Goal: Information Seeking & Learning: Learn about a topic

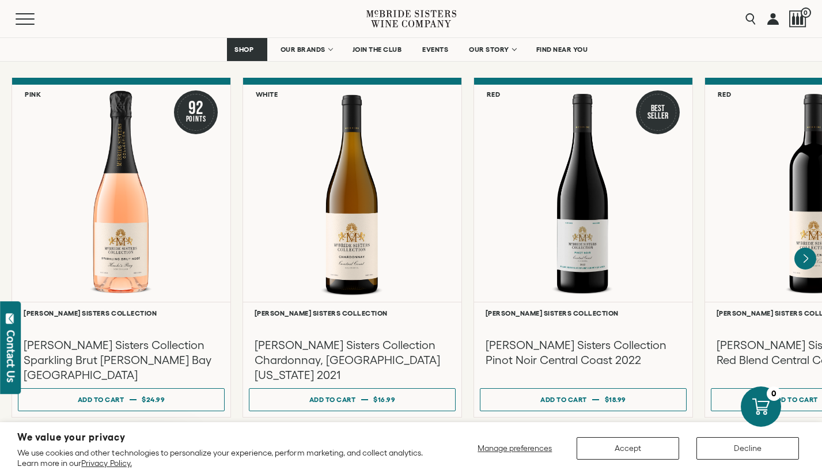
scroll to position [955, 0]
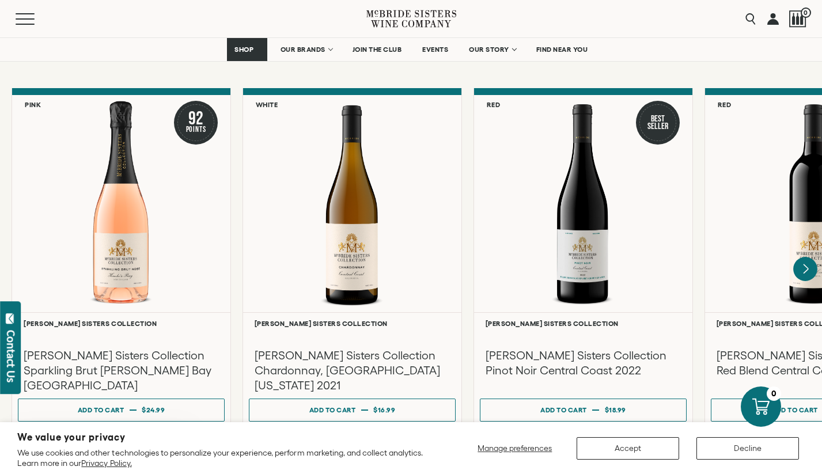
click at [805, 257] on icon "Next" at bounding box center [805, 269] width 24 height 24
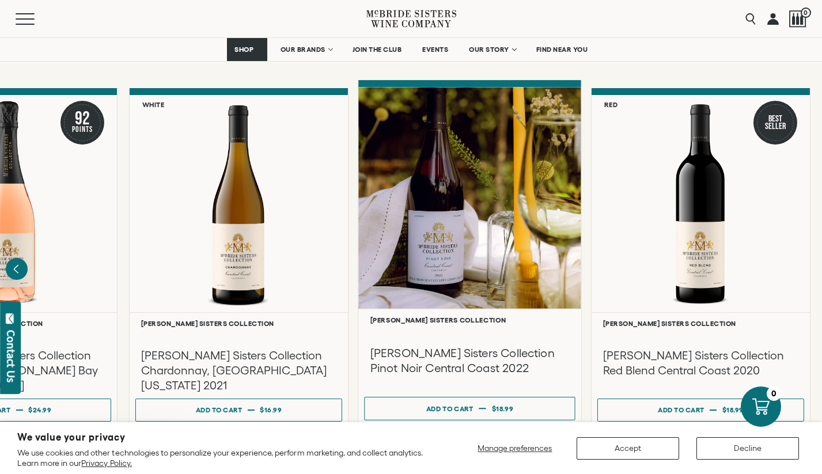
click at [455, 222] on div at bounding box center [469, 198] width 223 height 222
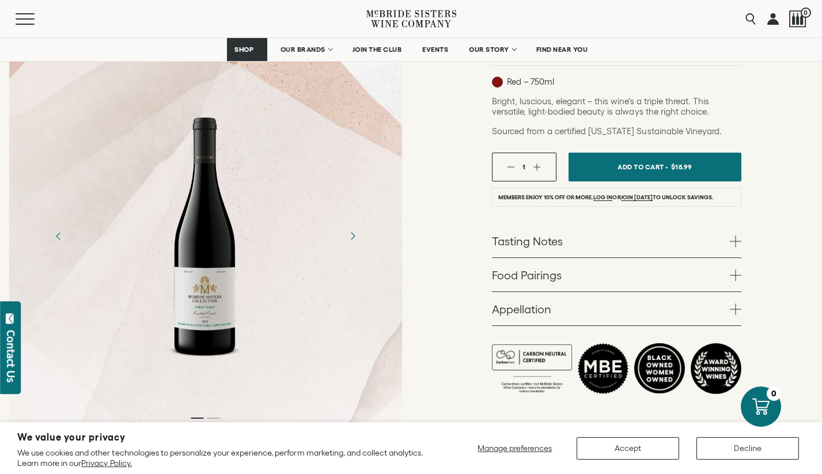
scroll to position [151, 0]
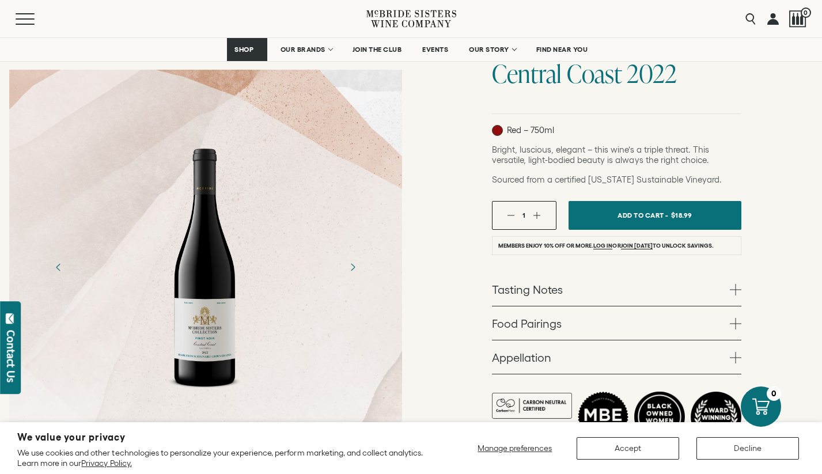
click at [541, 284] on link "Tasting Notes" at bounding box center [616, 288] width 249 height 33
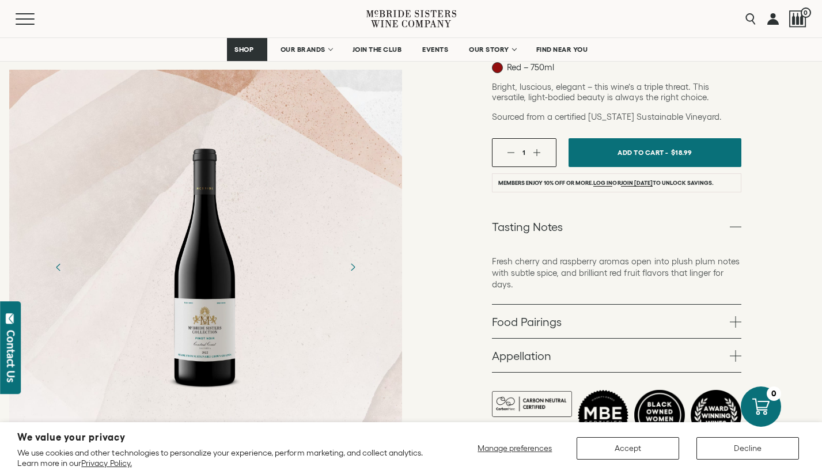
scroll to position [231, 0]
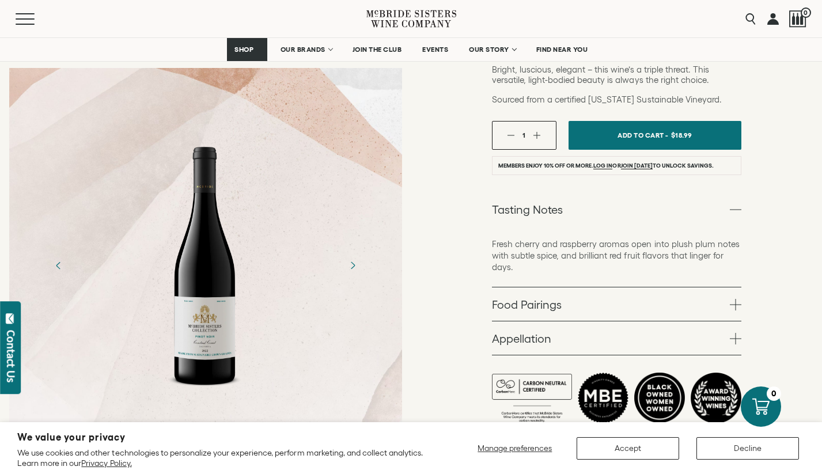
click at [546, 310] on link "Food Pairings" at bounding box center [616, 303] width 249 height 33
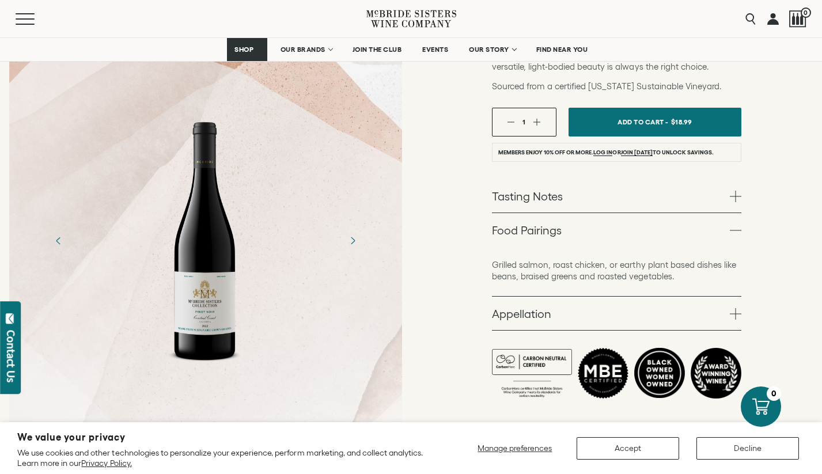
scroll to position [253, 0]
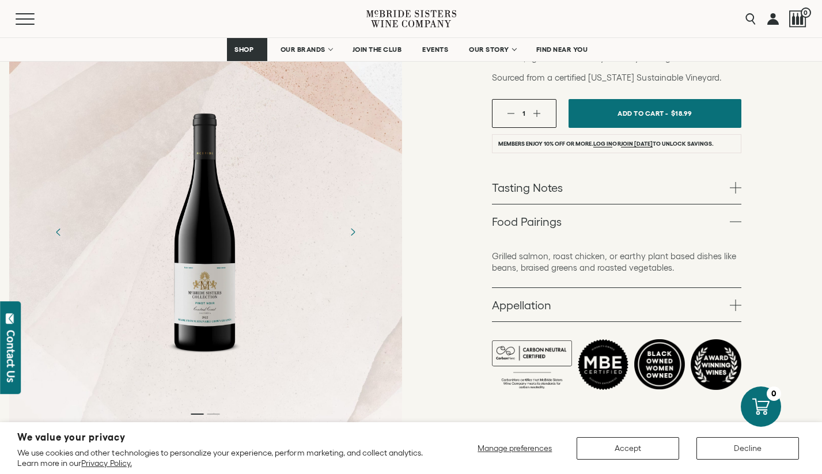
click at [546, 310] on link "Appellation" at bounding box center [616, 304] width 249 height 33
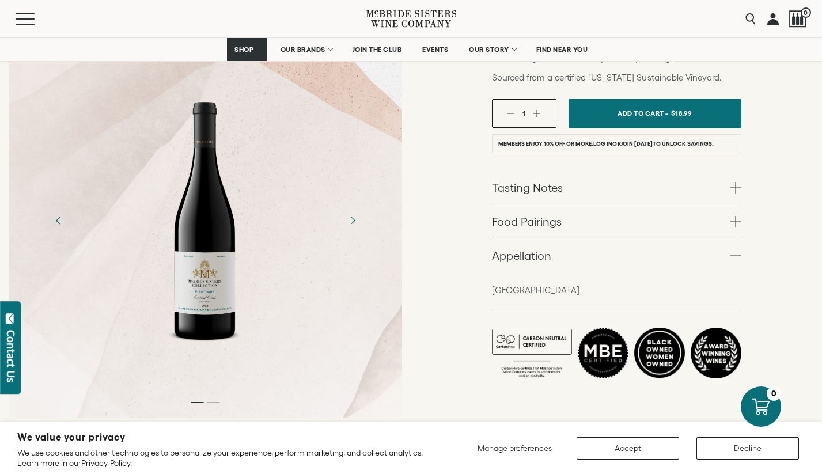
click at [545, 225] on link "Food Pairings" at bounding box center [616, 220] width 249 height 33
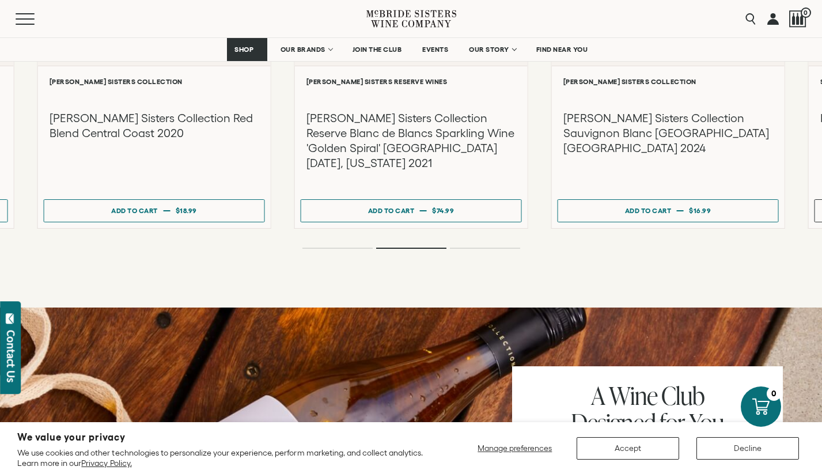
scroll to position [0, 0]
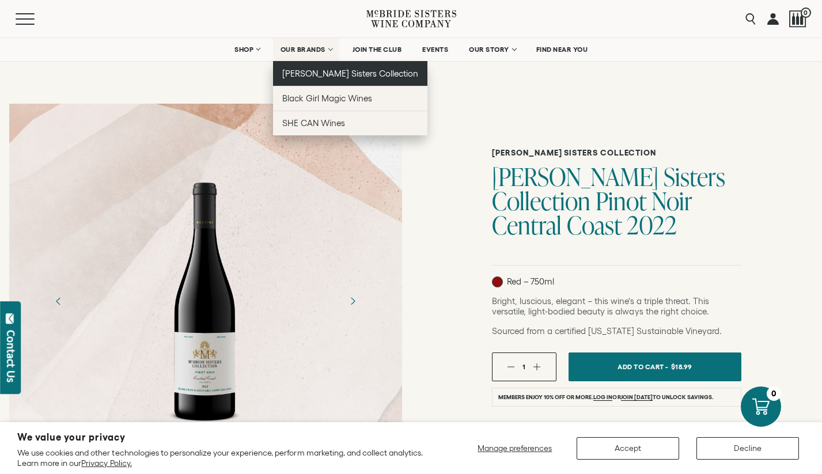
click at [325, 76] on span "[PERSON_NAME] Sisters Collection" at bounding box center [350, 74] width 136 height 10
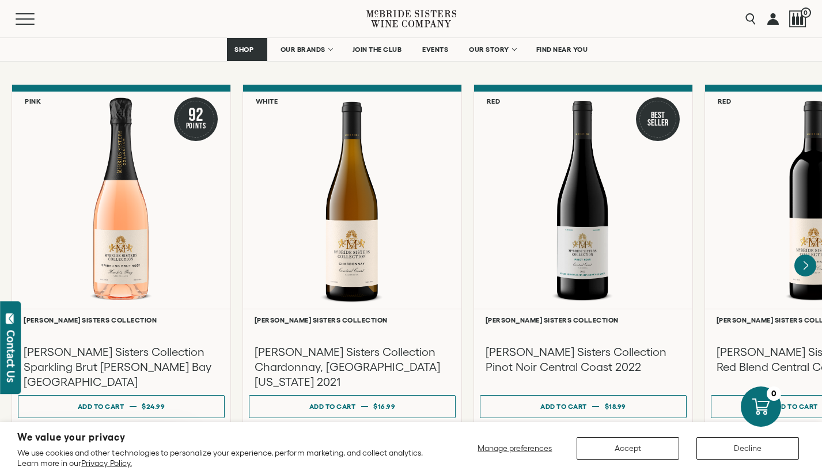
scroll to position [959, 0]
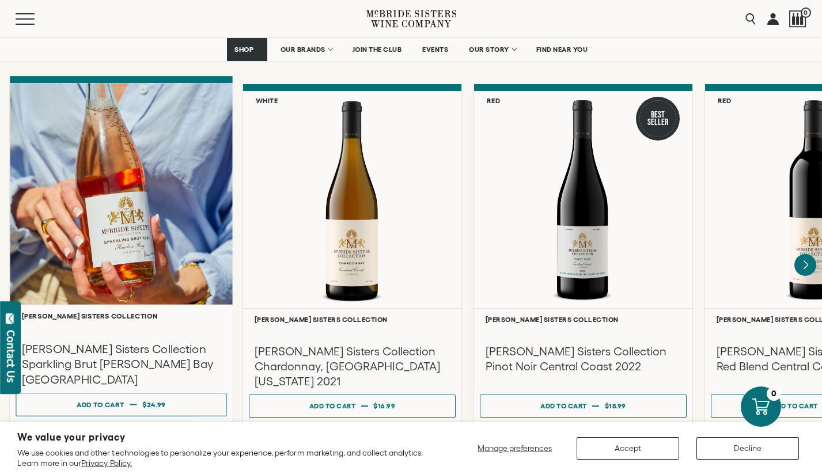
click at [102, 182] on div at bounding box center [121, 194] width 223 height 222
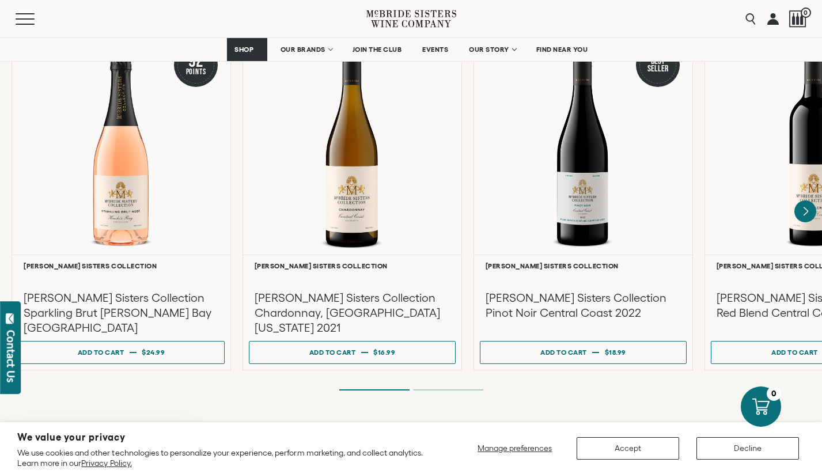
scroll to position [922, 0]
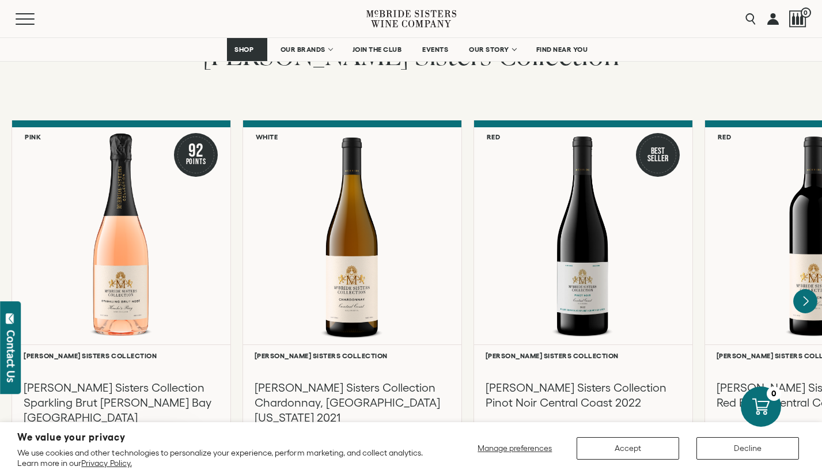
click at [808, 289] on icon "Next" at bounding box center [805, 301] width 24 height 24
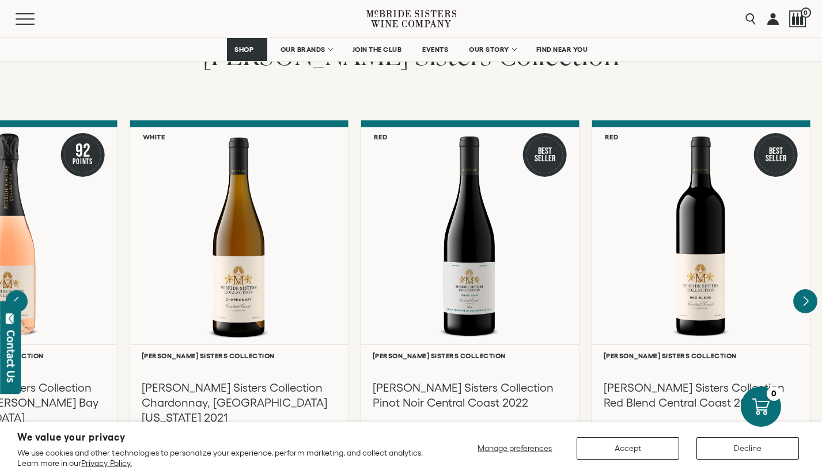
click at [0, 0] on div at bounding box center [0, 0] width 0 height 0
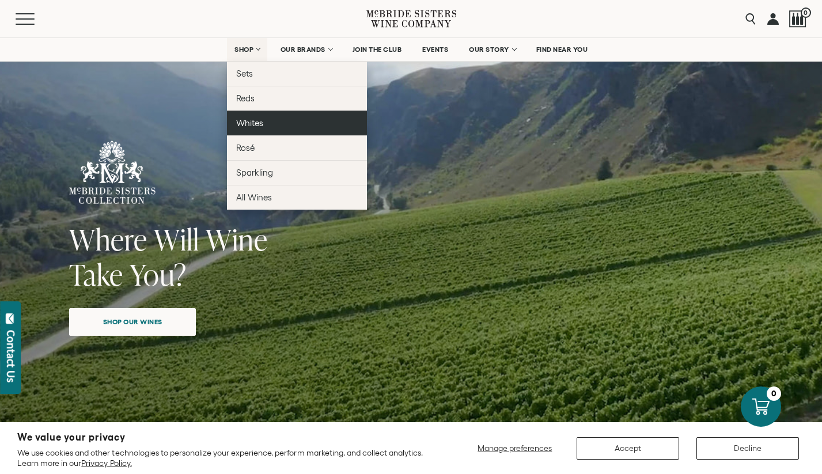
click at [272, 125] on link "Whites" at bounding box center [297, 123] width 140 height 25
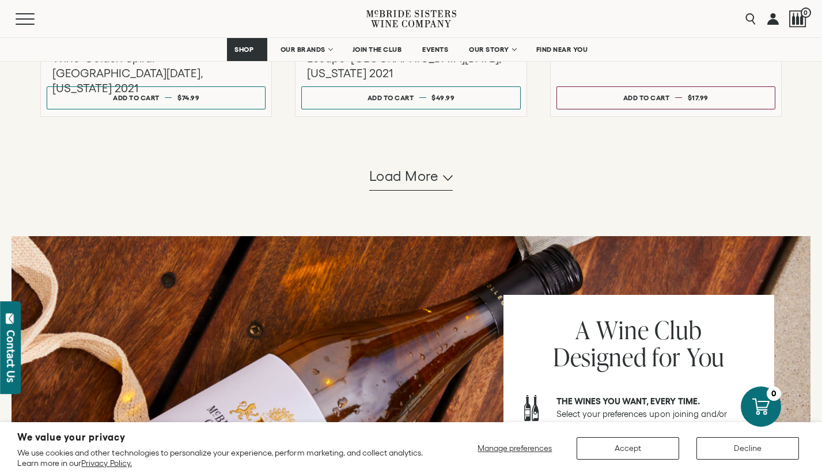
scroll to position [1244, 0]
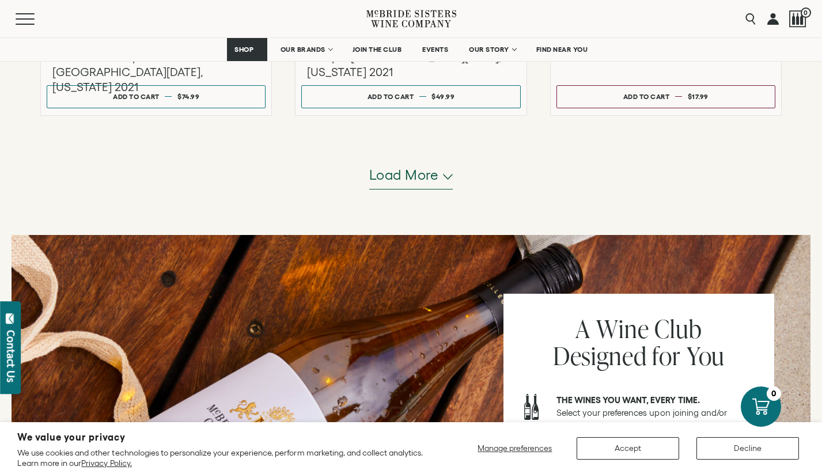
click at [420, 169] on span "Load more" at bounding box center [404, 175] width 70 height 20
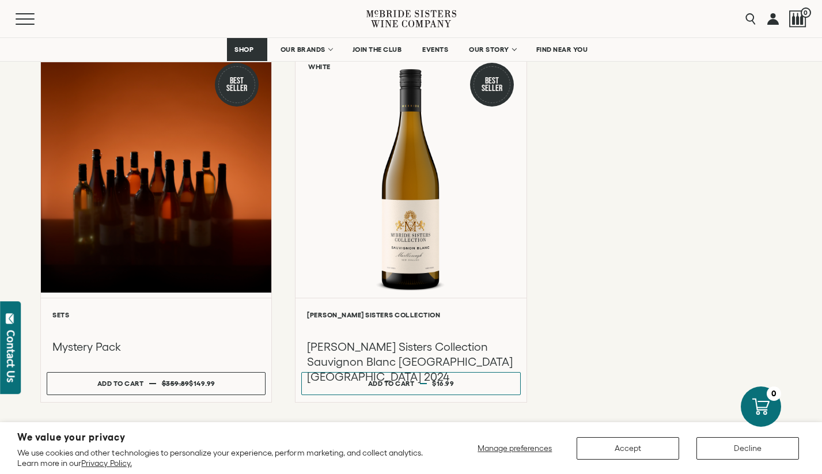
scroll to position [1675, 0]
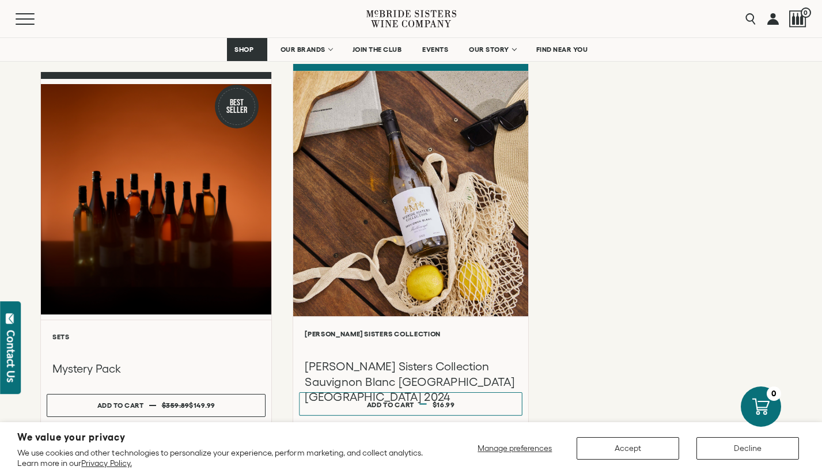
click at [431, 193] on div at bounding box center [410, 193] width 235 height 245
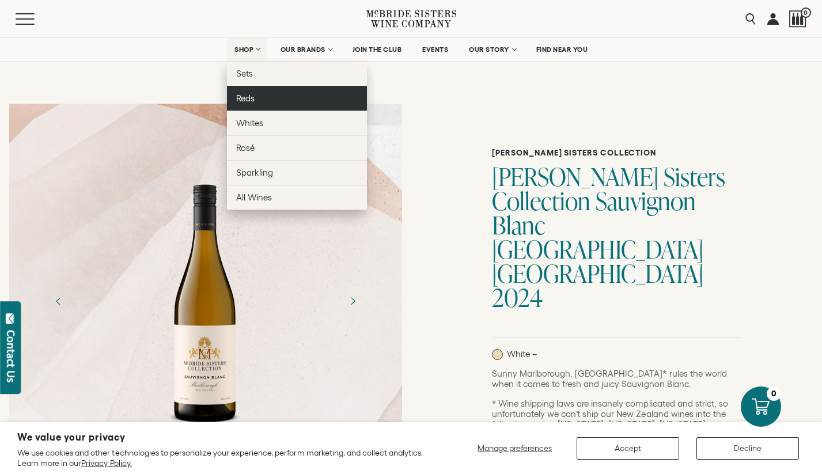
click at [258, 100] on link "Reds" at bounding box center [297, 98] width 140 height 25
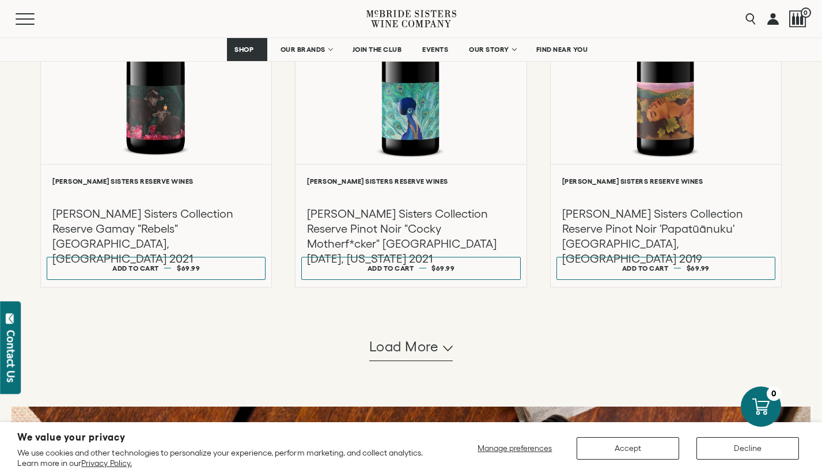
scroll to position [1031, 0]
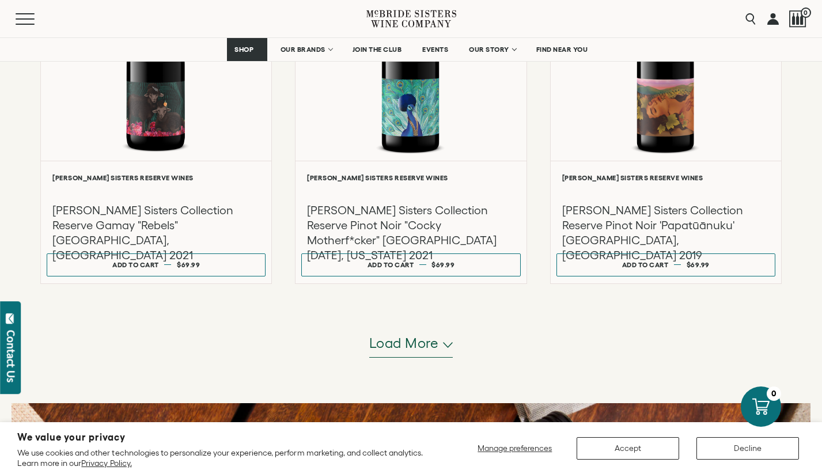
click at [410, 351] on span "Load more" at bounding box center [404, 343] width 70 height 20
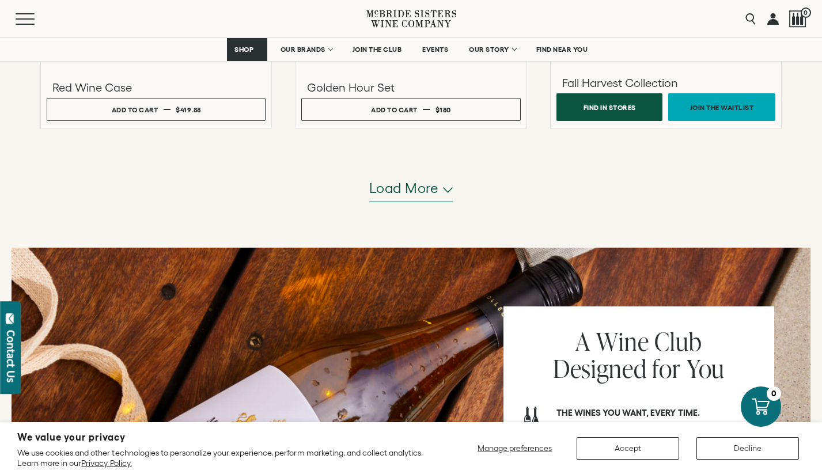
scroll to position [2321, 0]
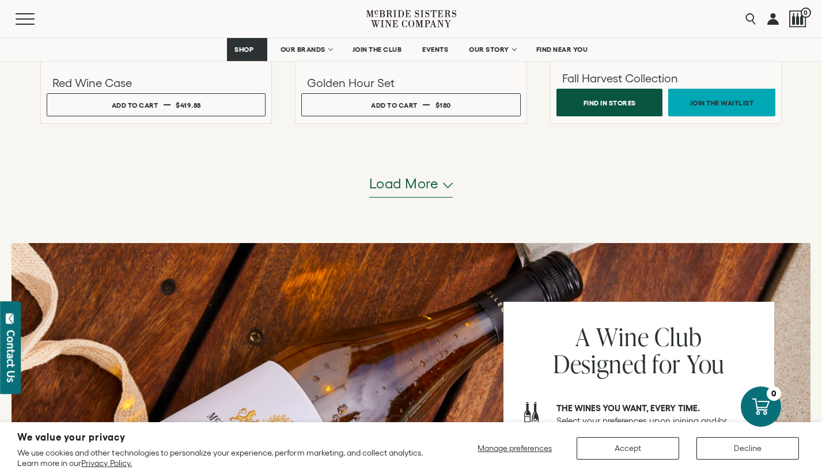
click at [405, 190] on span "Load more" at bounding box center [404, 184] width 70 height 20
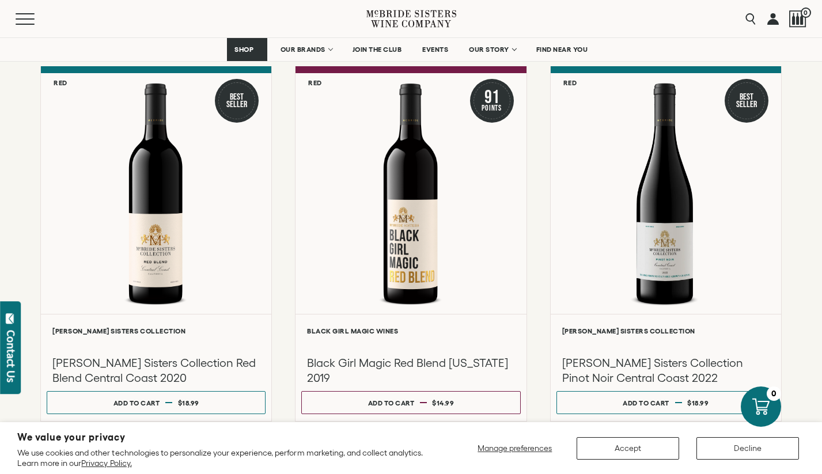
scroll to position [143, 0]
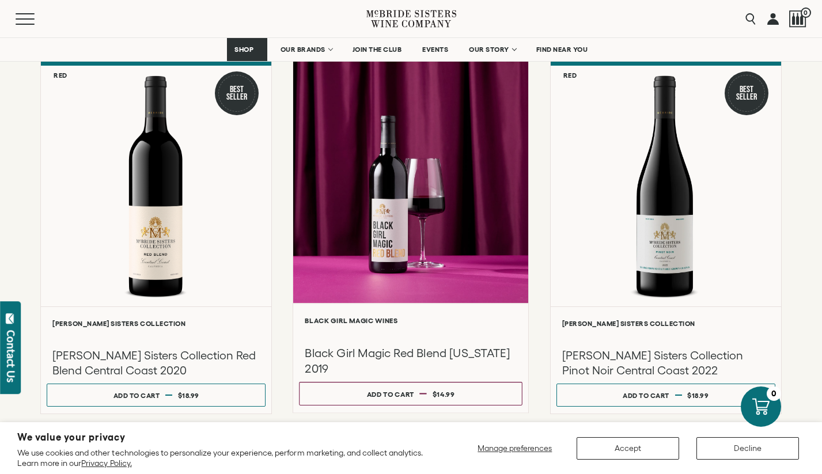
click at [433, 227] on div at bounding box center [410, 180] width 235 height 245
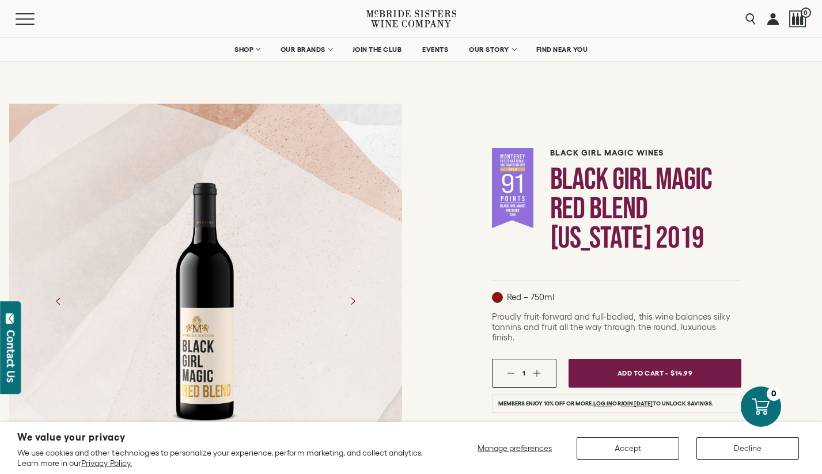
click at [452, 157] on div "Black Girl Magic Wines Black Girl Magic Red Blend [US_STATE] 2019 Red – 750ml" at bounding box center [616, 392] width 411 height 596
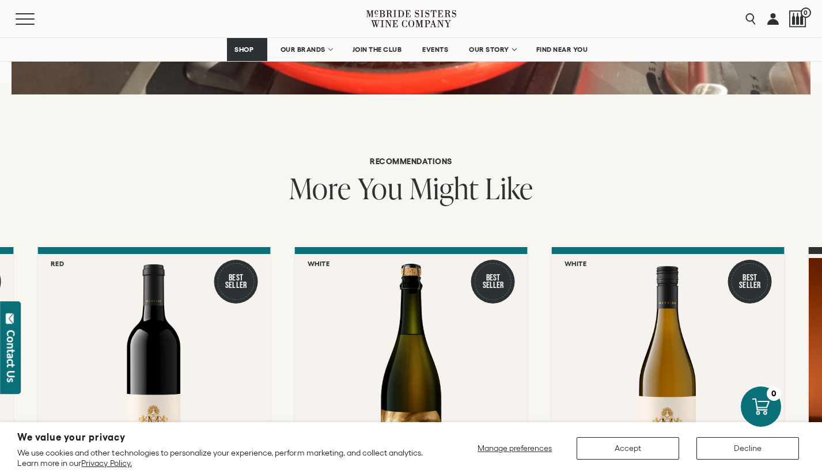
scroll to position [1423, 0]
